Goal: Task Accomplishment & Management: Manage account settings

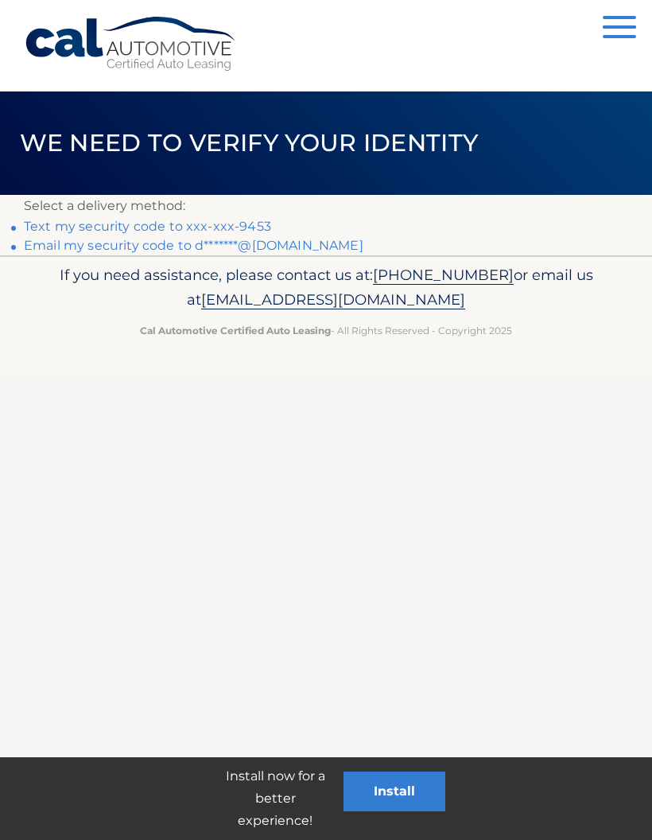
click at [256, 220] on link "Text my security code to xxx-xxx-9453" at bounding box center [147, 226] width 247 height 15
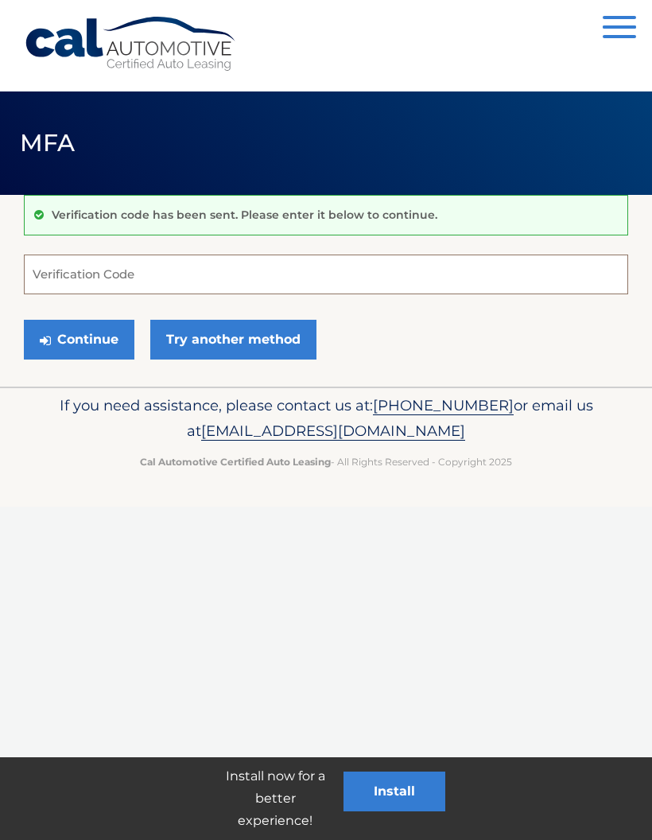
click at [266, 270] on input "Verification Code" at bounding box center [326, 275] width 604 height 40
type input "198359"
click at [67, 336] on button "Continue" at bounding box center [79, 340] width 111 height 40
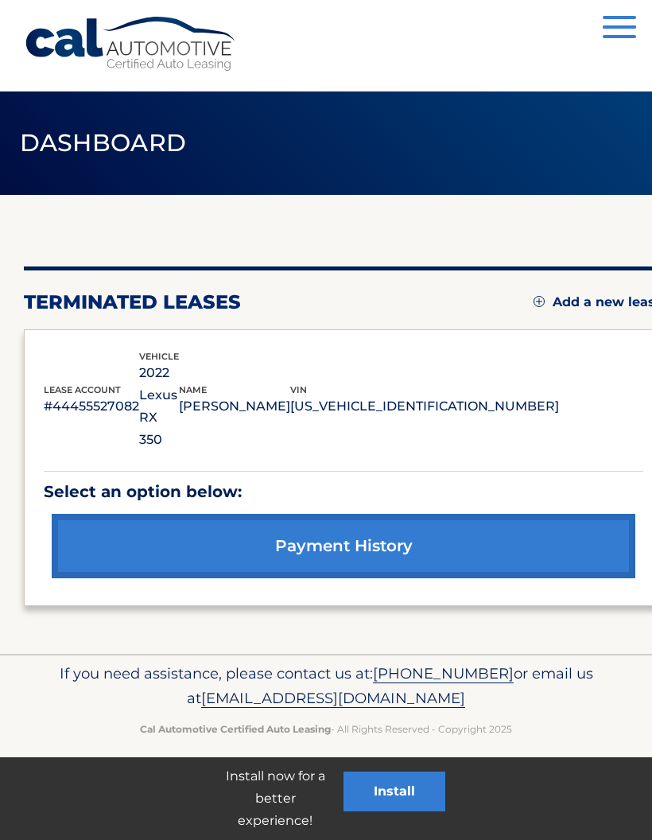
click at [467, 514] on link "payment history" at bounding box center [344, 546] width 584 height 64
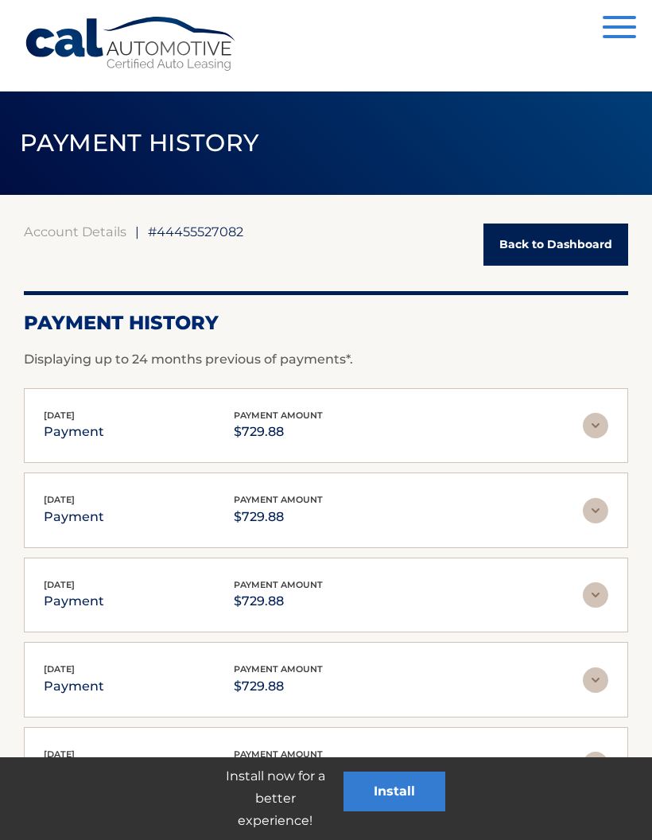
click at [550, 244] on link "Back to Dashboard" at bounding box center [556, 245] width 145 height 42
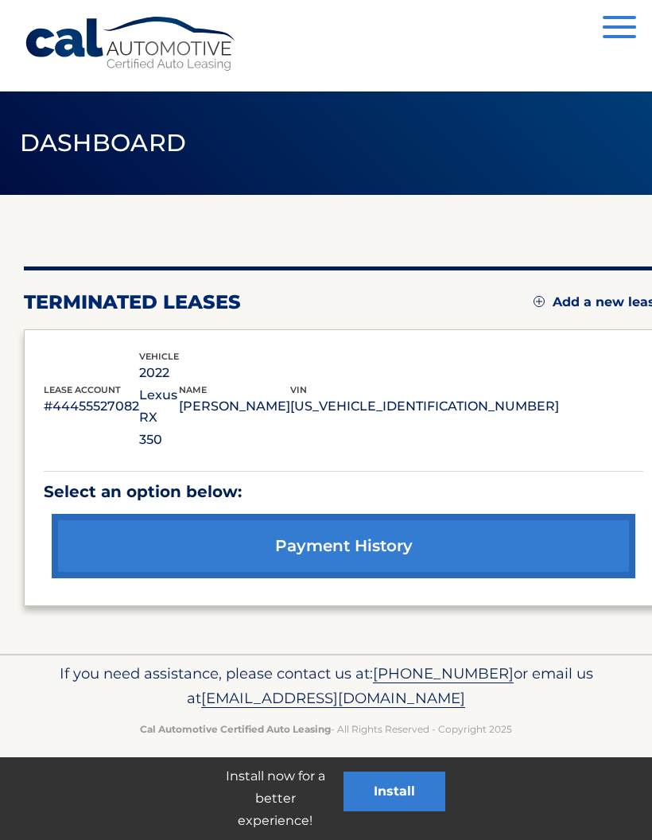
click at [622, 31] on button "Menu" at bounding box center [619, 29] width 33 height 26
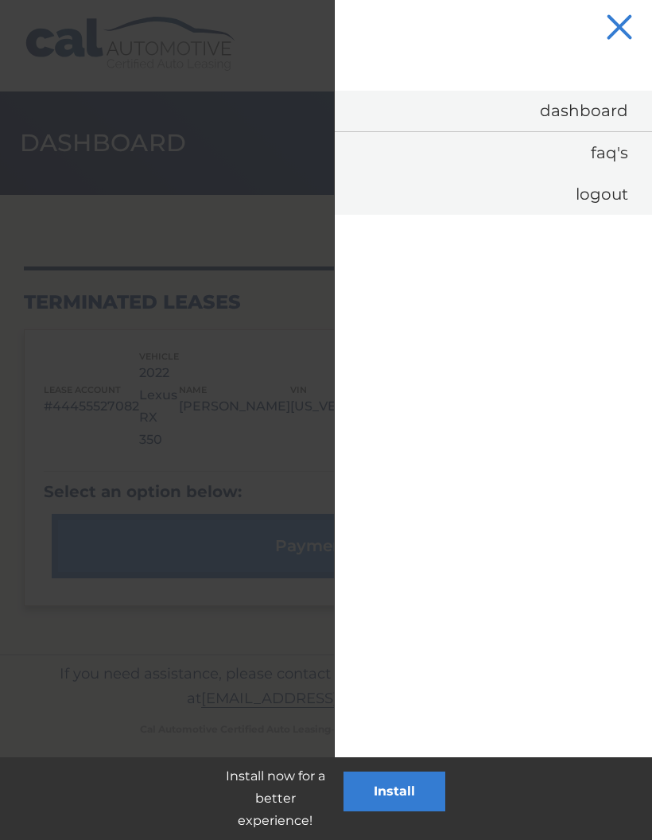
click at [616, 154] on link "FAQ's" at bounding box center [493, 152] width 317 height 41
click at [628, 21] on span "button" at bounding box center [619, 27] width 26 height 26
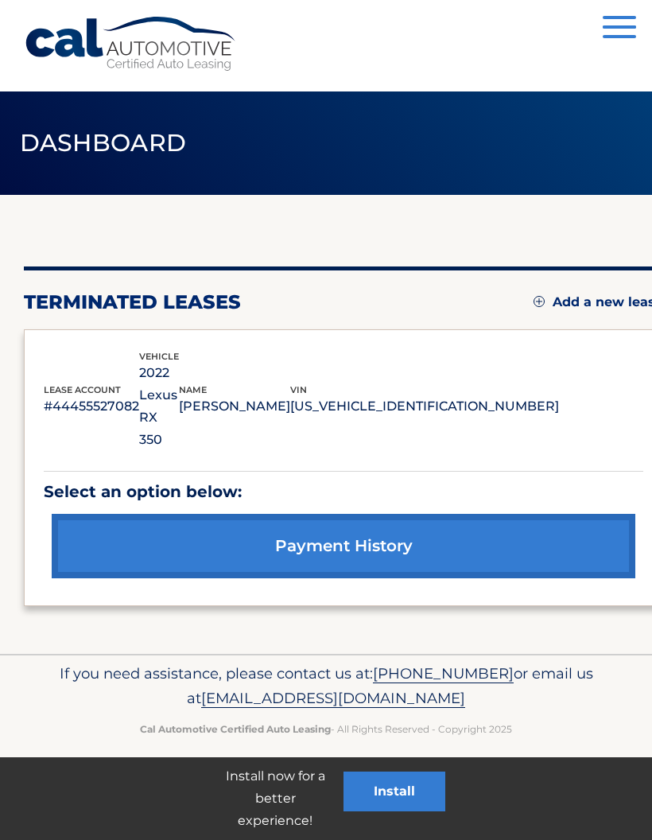
click at [631, 28] on span "button" at bounding box center [619, 26] width 33 height 3
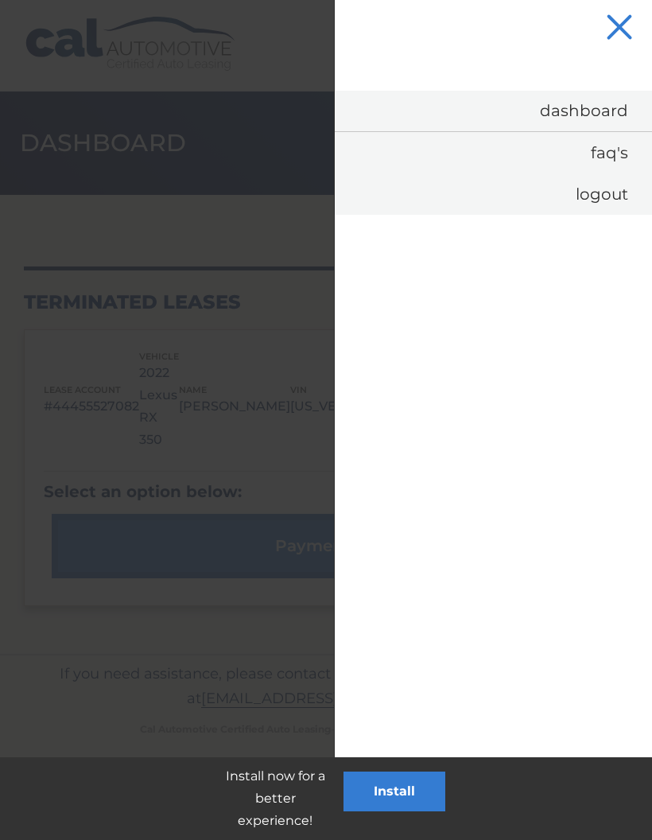
click at [610, 189] on link "Logout" at bounding box center [493, 193] width 317 height 41
